Goal: Contribute content: Contribute content

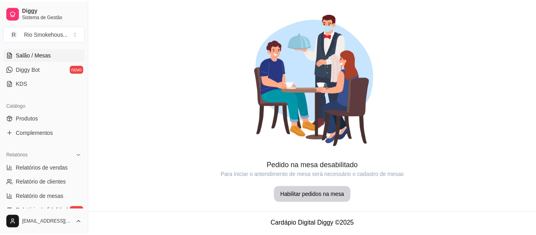
scroll to position [149, 0]
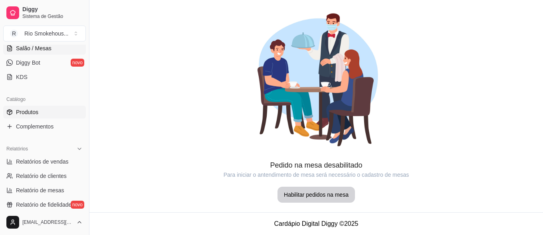
click at [28, 113] on span "Produtos" at bounding box center [27, 112] width 22 height 8
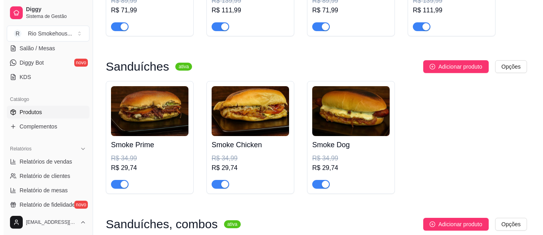
scroll to position [204, 0]
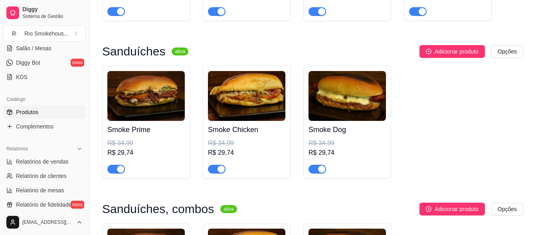
click at [137, 131] on h4 "Smoke Prime" at bounding box center [145, 129] width 77 height 11
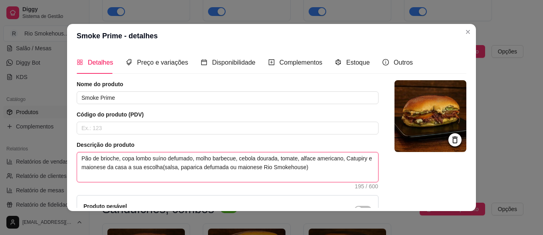
click at [188, 167] on textarea "Pão de brioche, copa lombo suíno defumado, molho barbecue, cebola dourada, toma…" at bounding box center [227, 168] width 301 height 30
type textarea "Pão de brioche, copa lombo suíno defumado, molho barbecue, cebola dourada, toma…"
click at [183, 166] on textarea "Pão de brioche, copa lombo suíno defumado, molho barbecue, cebola dourada, toma…" at bounding box center [227, 168] width 301 height 30
type textarea "Pão de brioche, copa lombo suíno defumado, molho barbecue, cebola dourada, toma…"
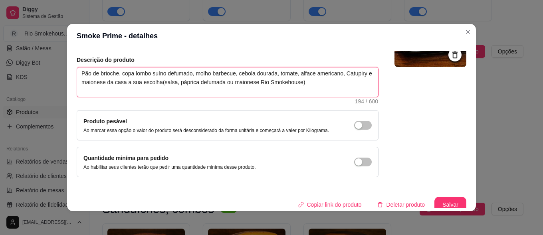
scroll to position [90, 0]
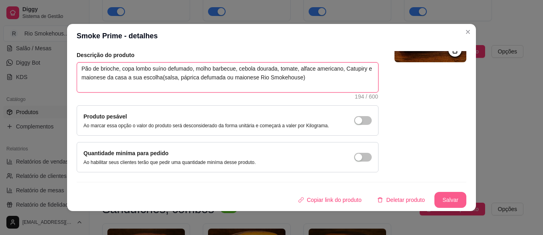
type textarea "Pão de brioche, copa lombo suíno defumado, molho barbecue, cebola dourada, toma…"
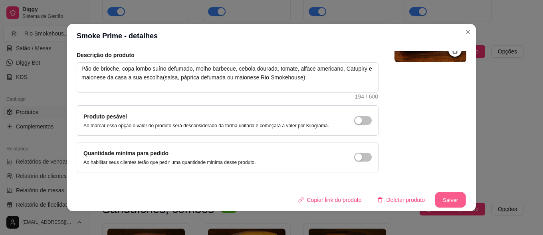
click at [443, 197] on button "Salvar" at bounding box center [450, 201] width 31 height 16
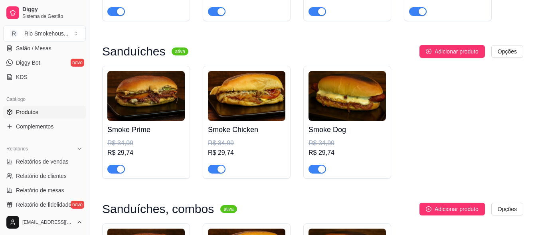
click at [245, 133] on h4 "Smoke Chicken" at bounding box center [246, 129] width 77 height 11
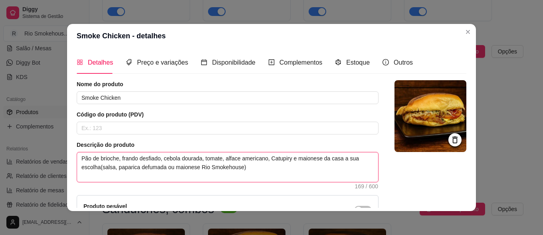
click at [124, 166] on textarea "Pão de brioche, frando desfiado, cebola dourada, tomate, alface americano, Catu…" at bounding box center [227, 168] width 301 height 30
type textarea "Pão de brioche, frando desfiado, cebola dourada, tomate, alface americano, Catu…"
click at [128, 159] on textarea "Pão de brioche, frando desfiado, cebola dourada, tomate, alface americano, Catu…" at bounding box center [227, 168] width 301 height 30
click at [131, 159] on textarea "Pão de brioche, frando desfiado, cebola dourada, tomate, alface americano, Catu…" at bounding box center [227, 168] width 301 height 30
type textarea "Pão de brioche, frano desfiado, cebola dourada, tomate, alface americano, Catup…"
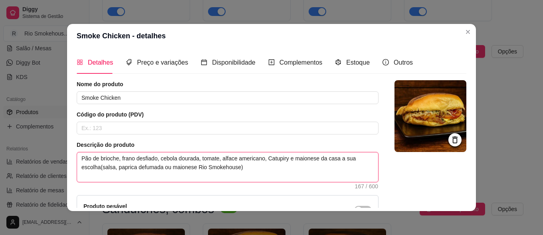
type textarea "Pão de brioche, frango desfiado, cebola dourada, tomate, alface americano, Catu…"
click at [118, 168] on textarea "Pão de brioche, frango desfiado, cebola dourada, tomate, alface americano, Catu…" at bounding box center [227, 168] width 301 height 30
type textarea "Pão de brioche, [PERSON_NAME], cebola dourada, tomate, alface americano, Catupi…"
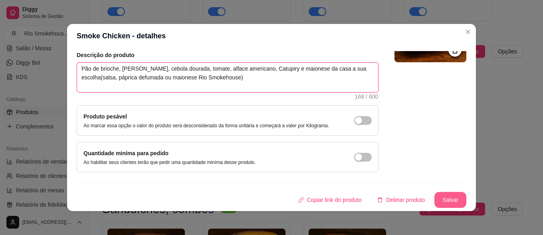
type textarea "Pão de brioche, [PERSON_NAME], cebola dourada, tomate, alface americano, Catupi…"
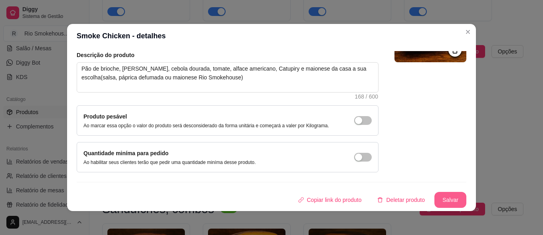
click at [435, 193] on button "Salvar" at bounding box center [451, 200] width 32 height 16
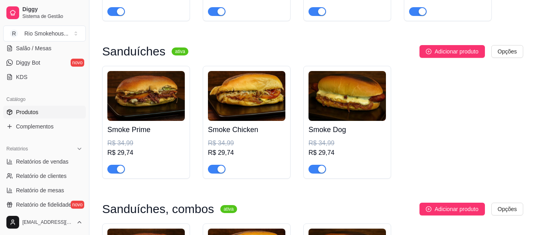
click at [328, 131] on h4 "Smoke Dog" at bounding box center [347, 129] width 77 height 11
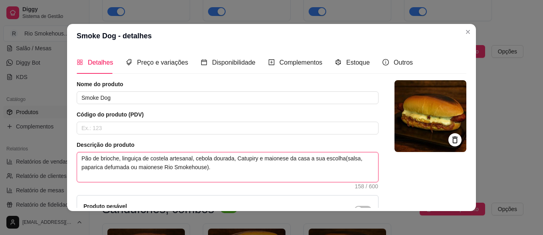
click at [87, 167] on textarea "Pão de brioche, linguiça de costela artesanal, cebola dourada, Catupiry e maion…" at bounding box center [227, 168] width 301 height 30
click at [88, 167] on textarea "Pão de brioche, linguiça de costela artesanal, cebola dourada, Catupiry e maion…" at bounding box center [227, 168] width 301 height 30
click at [91, 168] on textarea "Pão de brioche, linguiça de costela artesanal, cebola dourada, Catupiry e maion…" at bounding box center [227, 168] width 301 height 30
type textarea "Pão de brioche, linguiça de costela artesanal, cebola dourada, Catupiry e maion…"
click at [83, 169] on textarea "Pão de brioche, linguiça de costela artesanal, cebola dourada, Catupiry e maion…" at bounding box center [227, 168] width 301 height 30
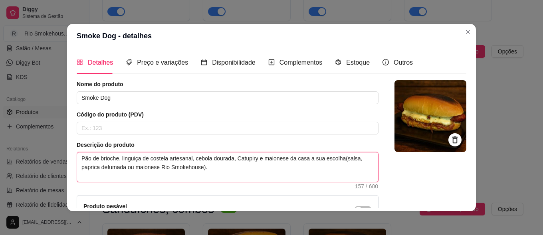
click at [84, 169] on textarea "Pão de brioche, linguiça de costela artesanal, cebola dourada, Catupiry e maion…" at bounding box center [227, 168] width 301 height 30
type textarea "Pão de brioche, linguiça de costela artesanal, cebola dourada, Catupiry e maion…"
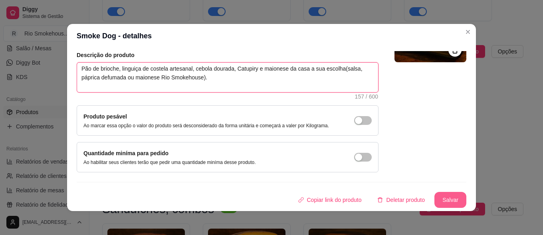
type textarea "Pão de brioche, linguiça de costela artesanal, cebola dourada, Catupiry e maion…"
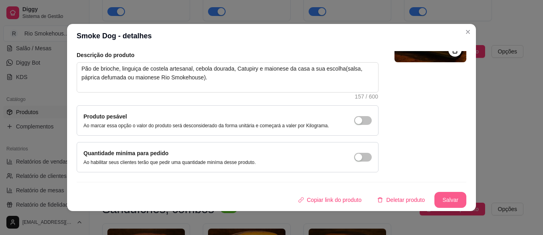
click at [435, 195] on button "Salvar" at bounding box center [451, 200] width 32 height 16
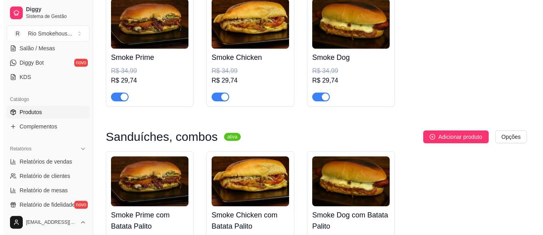
scroll to position [367, 0]
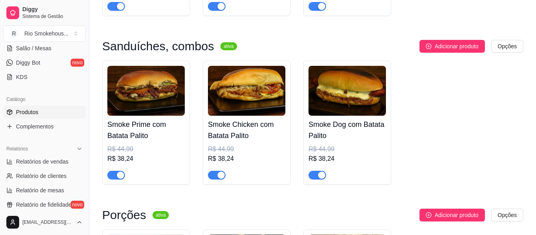
click at [155, 107] on img at bounding box center [145, 91] width 77 height 50
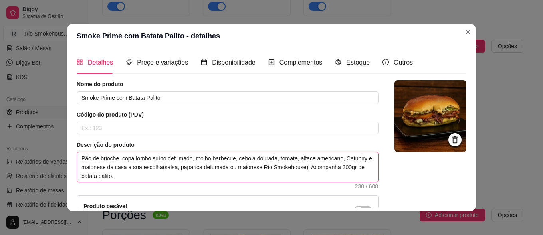
click at [189, 169] on textarea "Pão de brioche, copa lombo suíno defumado, molho barbecue, cebola dourada, toma…" at bounding box center [227, 168] width 301 height 30
click at [182, 168] on textarea "Pão de brioche, copa lombo suíno defumado, molho barbecue, cebola dourada, toma…" at bounding box center [227, 168] width 301 height 30
type textarea "Pão de brioche, copa lombo suíno defumado, molho barbecue, cebola dourada, toma…"
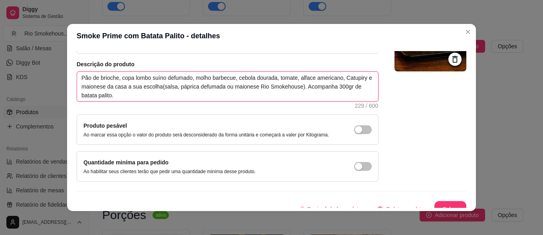
scroll to position [90, 0]
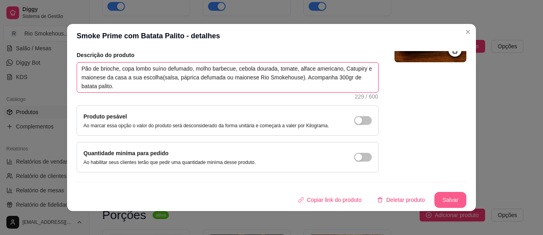
type textarea "Pão de brioche, copa lombo suíno defumado, molho barbecue, cebola dourada, toma…"
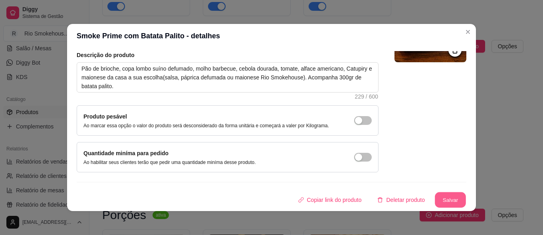
click at [444, 194] on button "Salvar" at bounding box center [450, 201] width 31 height 16
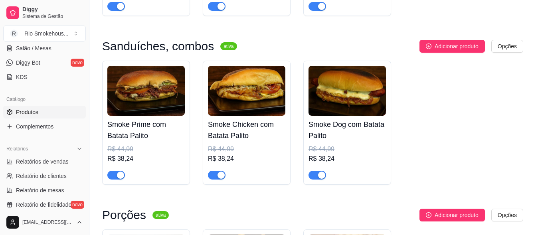
click at [252, 126] on h4 "Smoke Chicken com Batata Palito" at bounding box center [246, 130] width 77 height 22
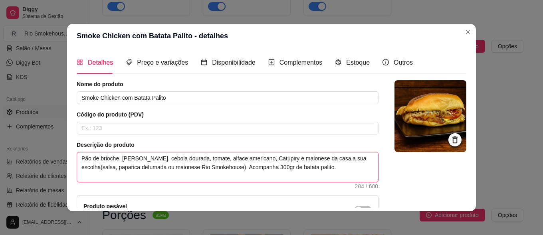
click at [124, 168] on textarea "Pão de brioche, [PERSON_NAME], cebola dourada, tomate, alface americano, Catupi…" at bounding box center [227, 168] width 301 height 30
type textarea "Pão de brioche, frango desfiado, cebola dourada, tomate, alface americano, Catu…"
click at [118, 168] on textarea "Pão de brioche, frango desfiado, cebola dourada, tomate, alface americano, Catu…" at bounding box center [227, 168] width 301 height 30
type textarea "Pão de brioche, frango desfiado, cebola dourada, tomate, alface americano, Catu…"
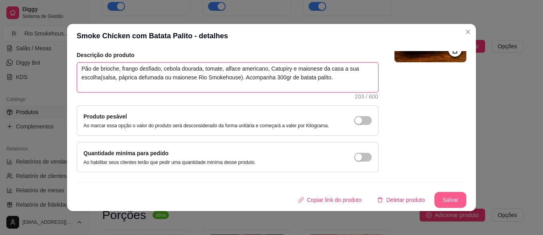
type textarea "Pão de brioche, frango desfiado, cebola dourada, tomate, alface americano, Catu…"
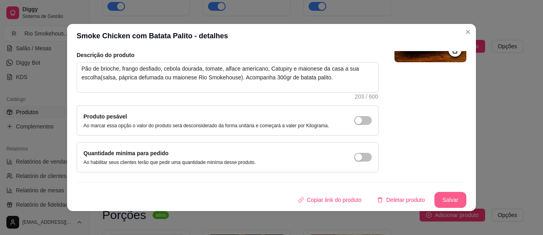
click at [436, 197] on button "Salvar" at bounding box center [451, 200] width 32 height 16
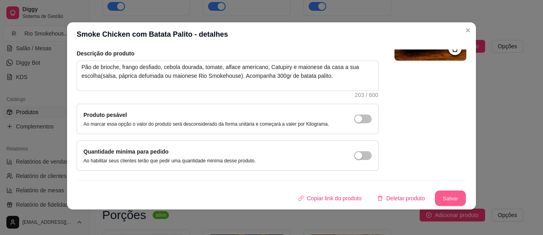
click at [441, 196] on button "Salvar" at bounding box center [450, 199] width 31 height 16
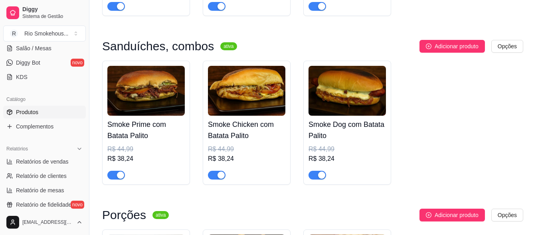
click at [332, 127] on h4 "Smoke Dog com Batata Palito" at bounding box center [347, 130] width 77 height 22
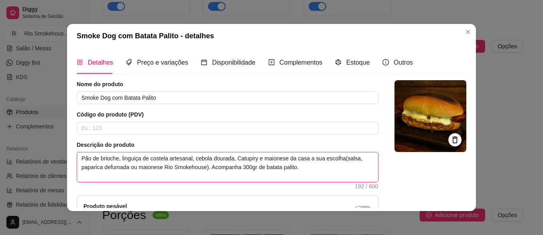
click at [89, 167] on textarea "Pão de brioche, linguiça de costela artesanal, cebola dourada, Catupiry e maion…" at bounding box center [227, 168] width 301 height 30
type textarea "Pão de brioche, linguiça de costela artesanal, cebola dourada, Catupiry e maion…"
click at [83, 167] on textarea "Pão de brioche, linguiça de costela artesanal, cebola dourada, Catupiry e maion…" at bounding box center [227, 168] width 301 height 30
click at [84, 167] on textarea "Pão de brioche, linguiça de costela artesanal, cebola dourada, Catupiry e maion…" at bounding box center [227, 168] width 301 height 30
type textarea "Pão de brioche, linguiça de costela artesanal, cebola dourada, Catupiry e maion…"
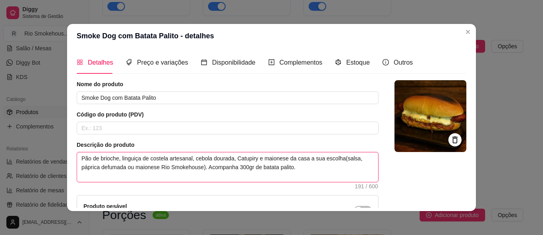
click at [161, 165] on textarea "Pão de brioche, linguiça de costela artesanal, cebola dourada, Catupiry e maion…" at bounding box center [227, 168] width 301 height 30
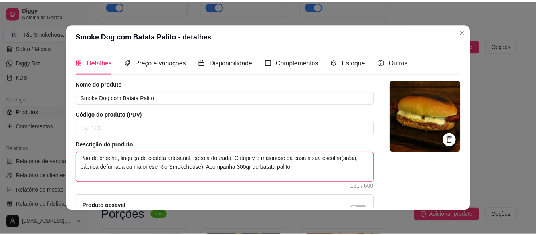
scroll to position [90, 0]
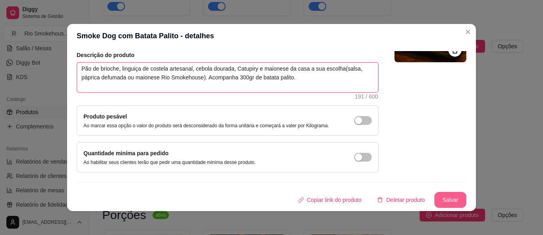
type textarea "Pão de brioche, linguiça de costela artesanal, cebola dourada, Catupiry e maion…"
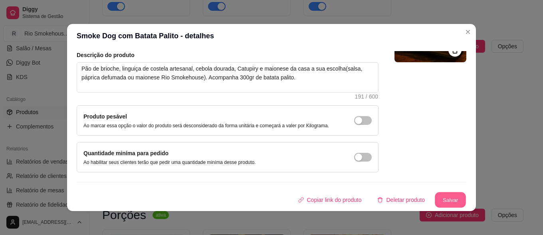
click at [441, 196] on button "Salvar" at bounding box center [450, 201] width 31 height 16
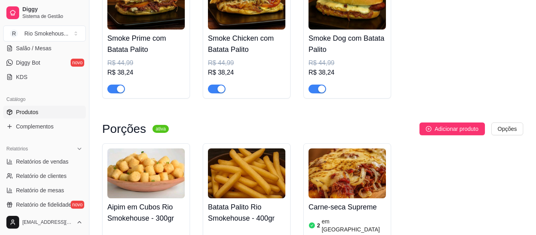
scroll to position [407, 0]
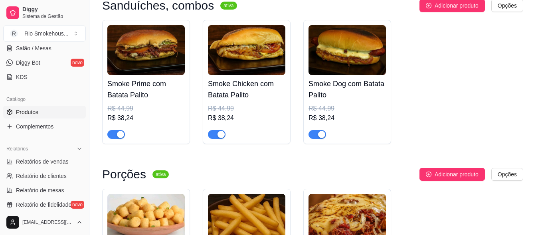
click at [331, 87] on h4 "Smoke Dog com Batata Palito" at bounding box center [347, 89] width 77 height 22
click at [232, 98] on h4 "Smoke Chicken com Batata Palito" at bounding box center [246, 89] width 77 height 22
click at [139, 110] on div "R$ 44,99" at bounding box center [145, 109] width 77 height 10
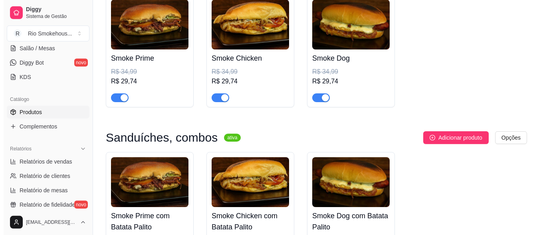
scroll to position [285, 0]
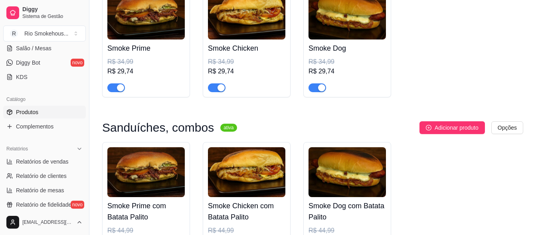
click at [152, 55] on div "Smoke Prime R$ 34,99 R$ 29,74" at bounding box center [145, 66] width 77 height 53
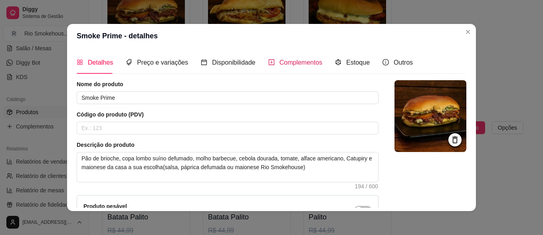
click at [298, 61] on span "Complementos" at bounding box center [301, 62] width 43 height 7
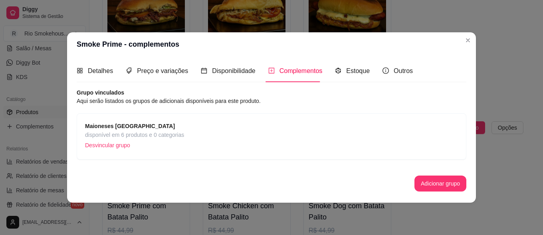
click at [129, 127] on strong "Maioneses [GEOGRAPHIC_DATA]" at bounding box center [130, 126] width 90 height 6
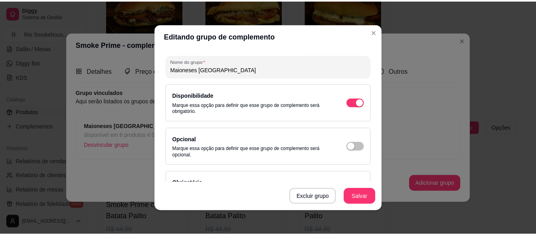
scroll to position [0, 0]
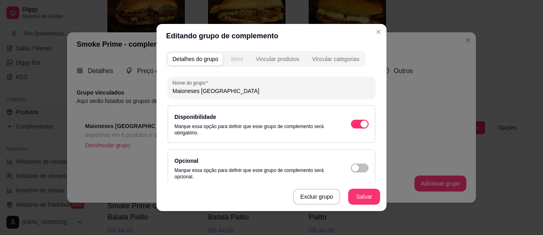
click at [234, 59] on div "Itens" at bounding box center [237, 59] width 12 height 8
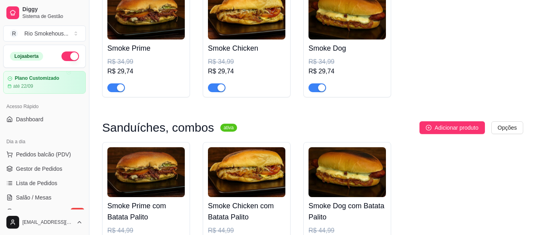
click at [64, 56] on button "button" at bounding box center [71, 57] width 18 height 10
